Goal: Transaction & Acquisition: Purchase product/service

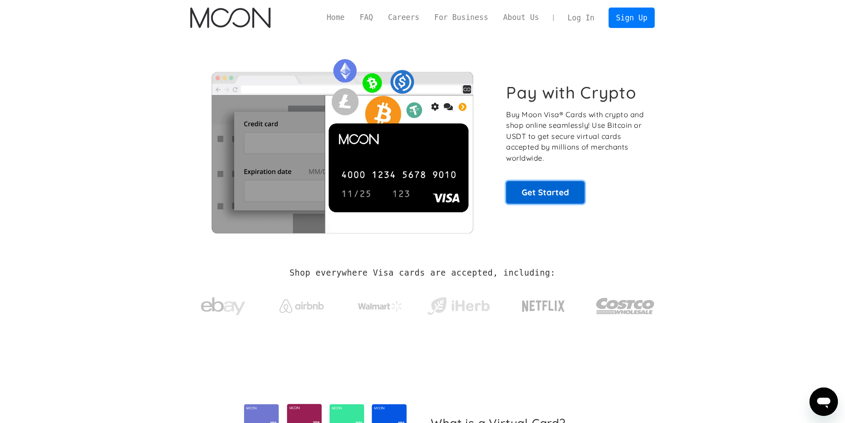
click at [549, 191] on link "Get Started" at bounding box center [545, 192] width 78 height 22
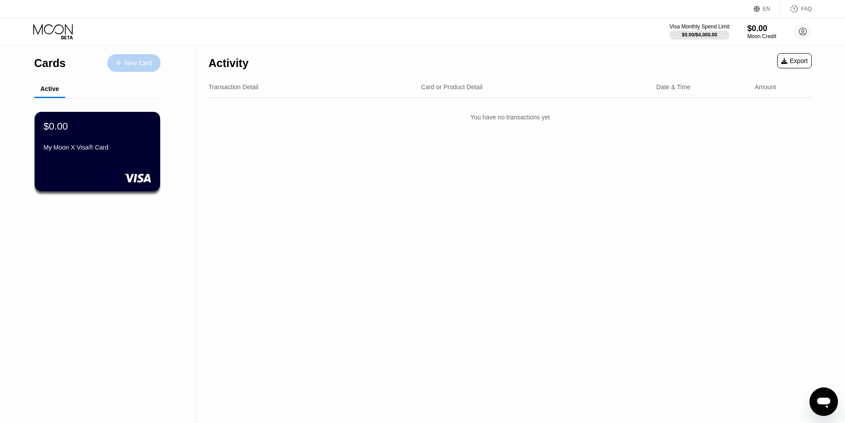
click at [143, 66] on div "New Card" at bounding box center [138, 63] width 27 height 8
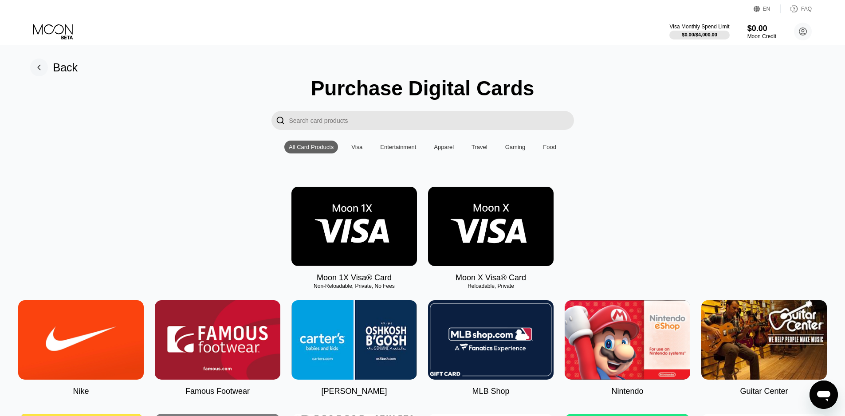
scroll to position [44, 0]
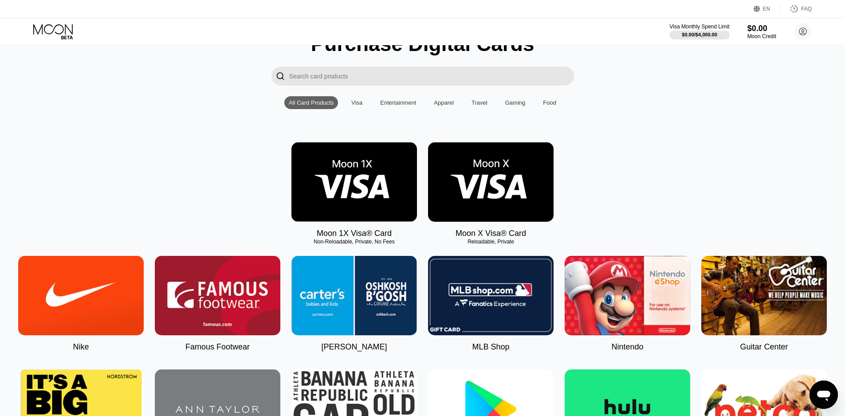
click at [331, 167] on img at bounding box center [353, 181] width 125 height 79
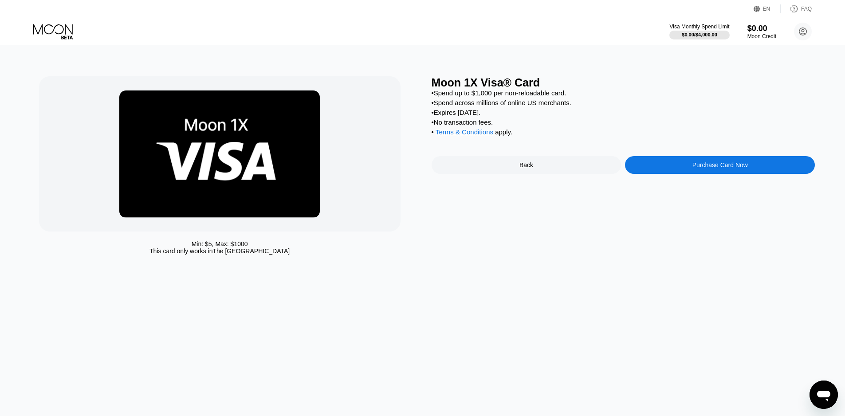
click at [681, 174] on div "Purchase Card Now" at bounding box center [720, 165] width 190 height 18
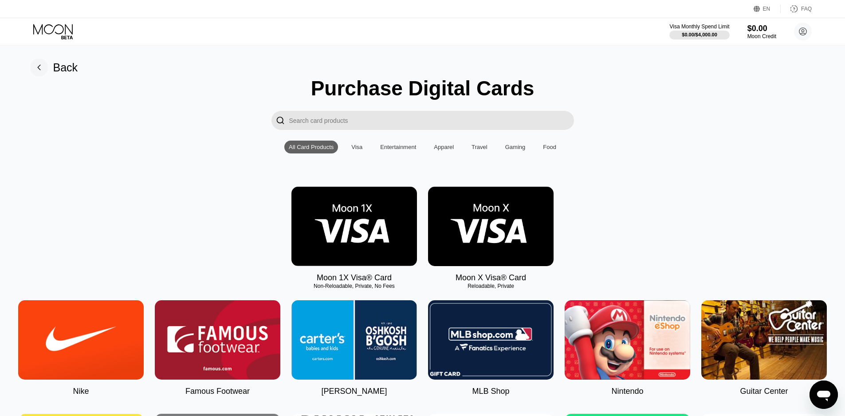
click at [498, 211] on img at bounding box center [490, 226] width 125 height 79
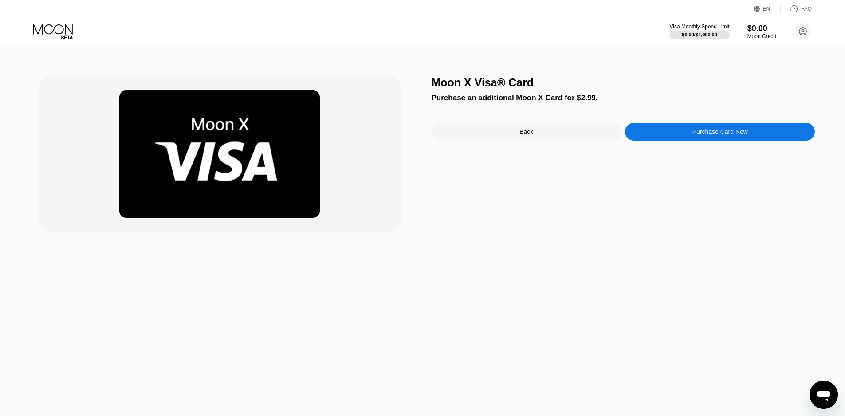
click at [698, 146] on div "Moon X Visa® Card Purchase an additional Moon X Card for $2.99. Back Purchase C…" at bounding box center [623, 153] width 384 height 155
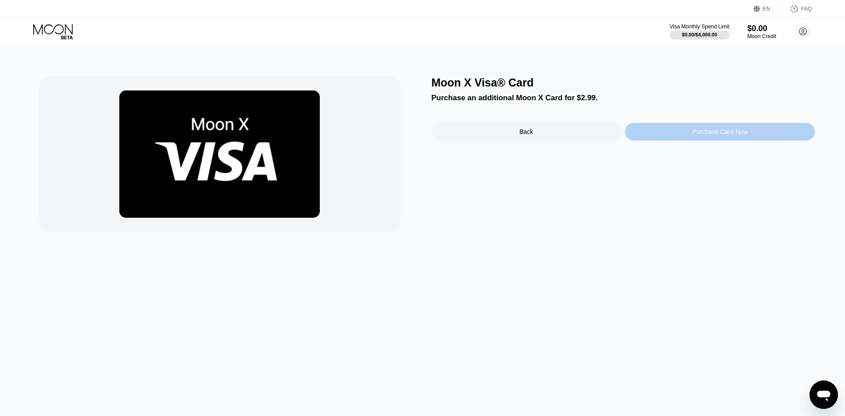
click at [698, 141] on div "Purchase Card Now" at bounding box center [720, 132] width 190 height 18
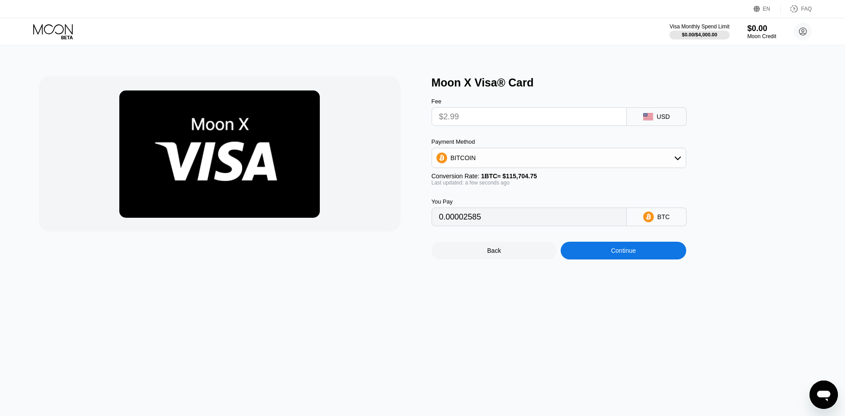
click at [548, 145] on div "Payment Method" at bounding box center [558, 141] width 255 height 7
drag, startPoint x: 528, startPoint y: 101, endPoint x: 517, endPoint y: 82, distance: 21.3
click at [519, 81] on div "Moon X Visa® Card Fee $2.99 USD Payment Method BITCOIN Conversion Rate: 1 BTC ≈…" at bounding box center [623, 167] width 384 height 183
drag, startPoint x: 516, startPoint y: 141, endPoint x: 515, endPoint y: 118, distance: 23.1
click at [516, 133] on div "Fee $2.99 USD Payment Method BITCOIN Conversion Rate: 1 BTC ≈ $115,704.75 Last …" at bounding box center [573, 157] width 284 height 137
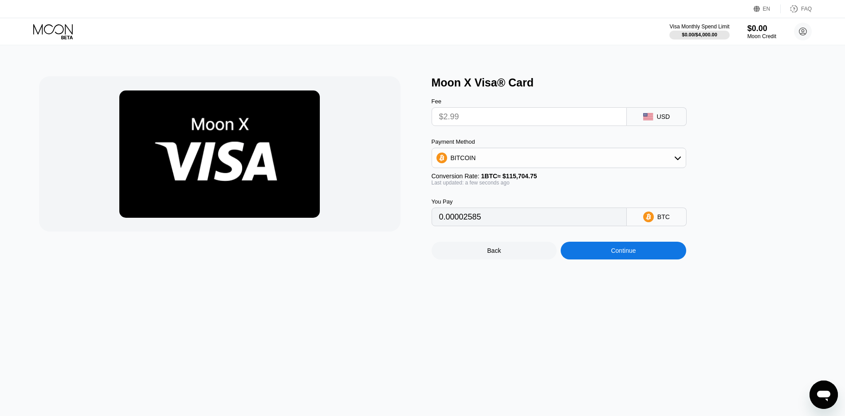
click at [515, 118] on input "$2.99" at bounding box center [529, 117] width 180 height 18
click at [517, 114] on input "$2.99" at bounding box center [529, 117] width 180 height 18
click at [518, 113] on input "$2.99" at bounding box center [529, 117] width 180 height 18
drag, startPoint x: 521, startPoint y: 113, endPoint x: 521, endPoint y: 121, distance: 8.0
click at [521, 115] on input "$2.99" at bounding box center [529, 117] width 180 height 18
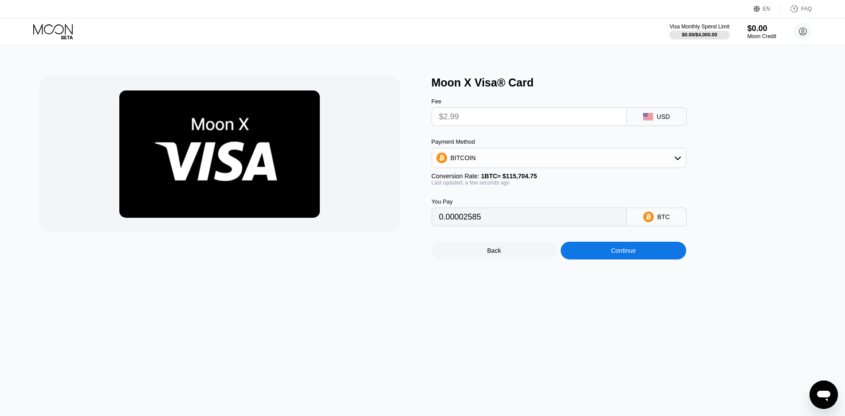
drag, startPoint x: 660, startPoint y: 240, endPoint x: 654, endPoint y: 255, distance: 16.3
click at [659, 241] on div "Back Continue" at bounding box center [573, 242] width 284 height 33
click at [654, 255] on div "Continue" at bounding box center [623, 251] width 125 height 18
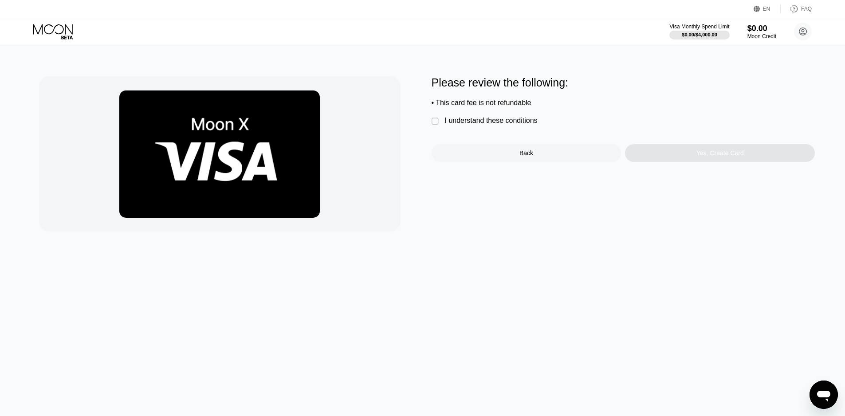
click at [521, 125] on div "I understand these conditions" at bounding box center [491, 121] width 93 height 8
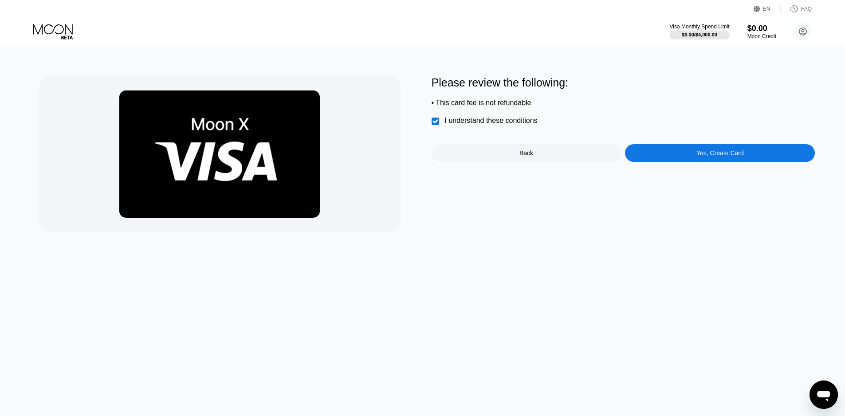
click at [653, 155] on div "Yes, Create Card" at bounding box center [720, 153] width 190 height 18
